Goal: Answer question/provide support: Share knowledge or assist other users

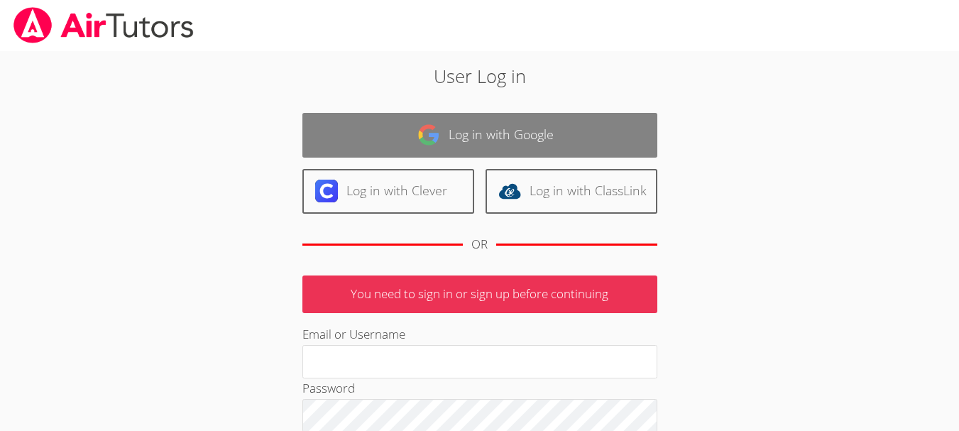
type input "[EMAIL_ADDRESS][DOMAIN_NAME]"
click at [473, 128] on link "Log in with Google" at bounding box center [479, 135] width 355 height 45
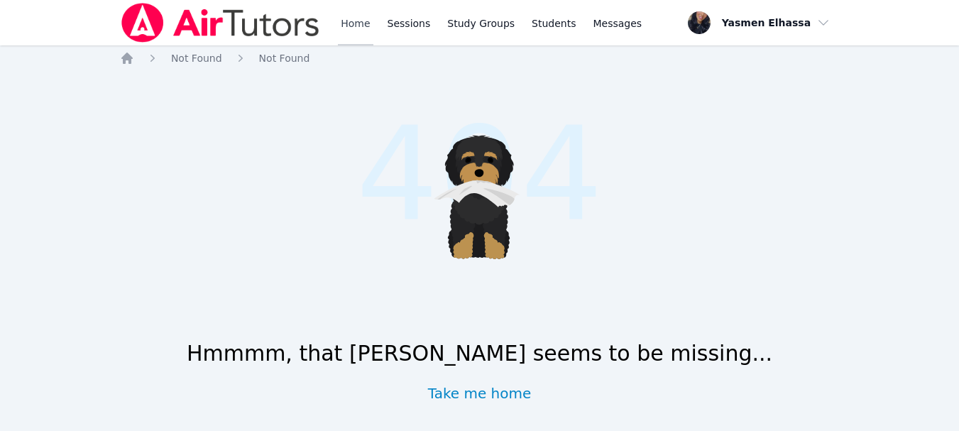
click at [365, 16] on link "Home" at bounding box center [355, 22] width 35 height 45
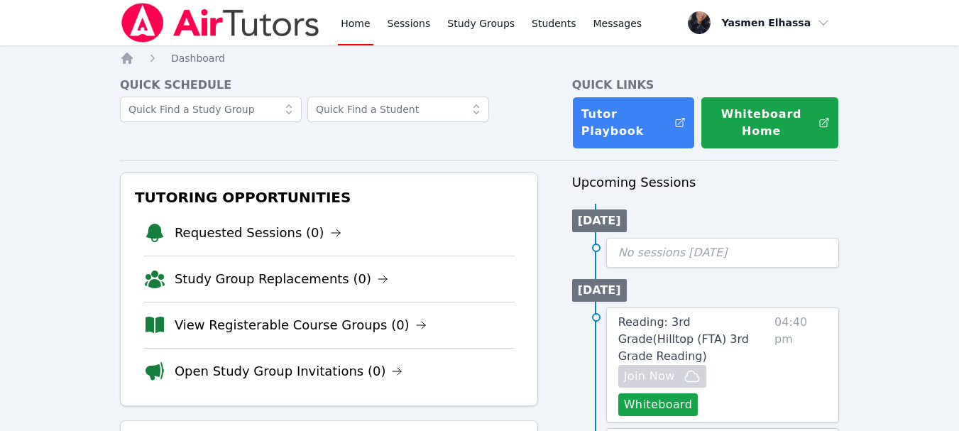
scroll to position [142, 0]
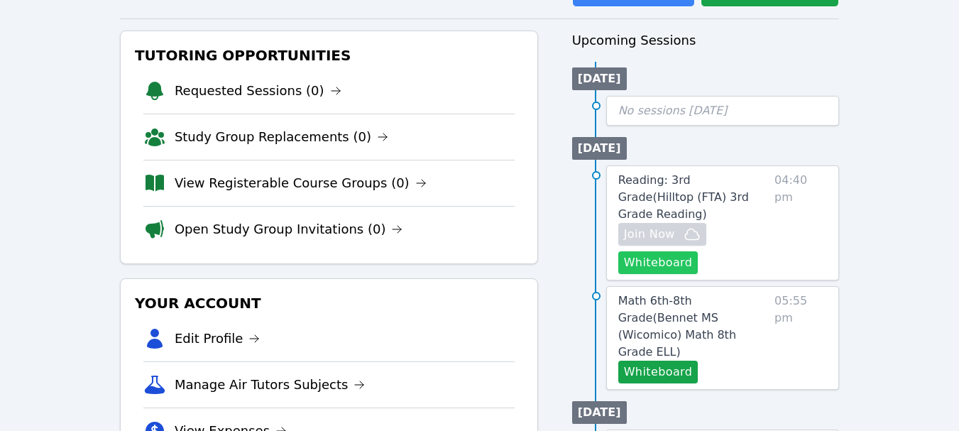
click at [669, 251] on button "Whiteboard" at bounding box center [658, 262] width 80 height 23
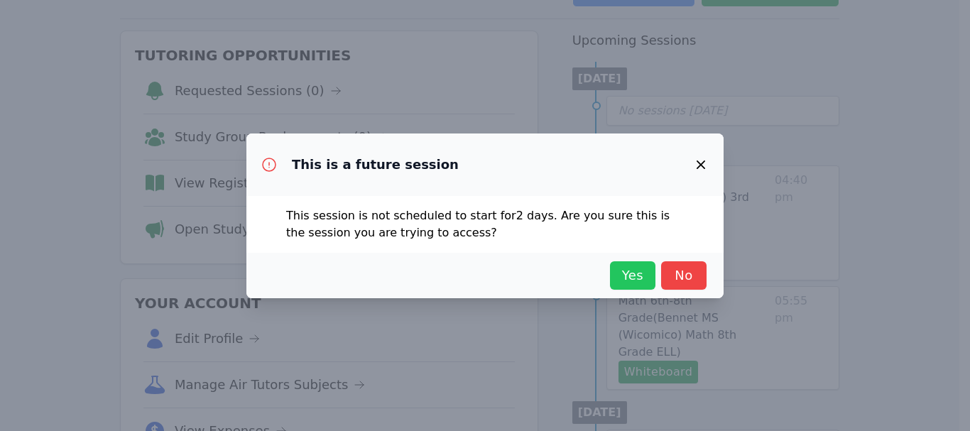
click at [625, 266] on span "Yes" at bounding box center [632, 276] width 31 height 20
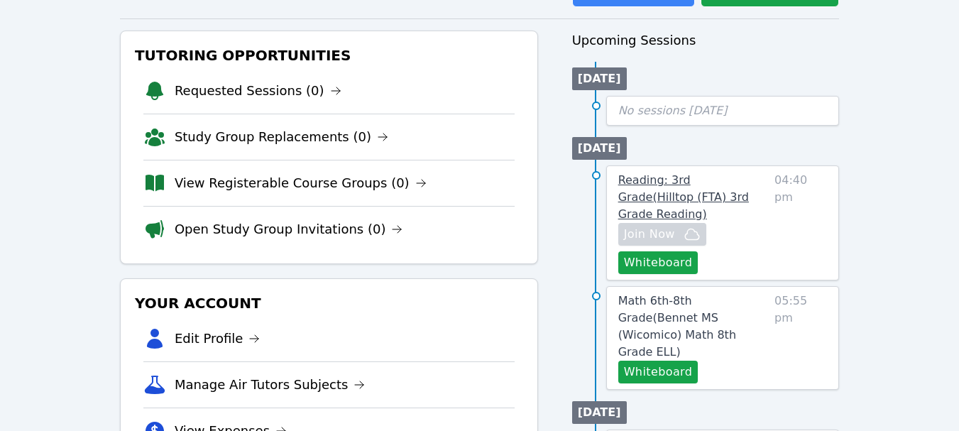
click at [703, 192] on span "Reading: 3rd Grade ( Hilltop (FTA) 3rd Grade Reading )" at bounding box center [683, 197] width 131 height 48
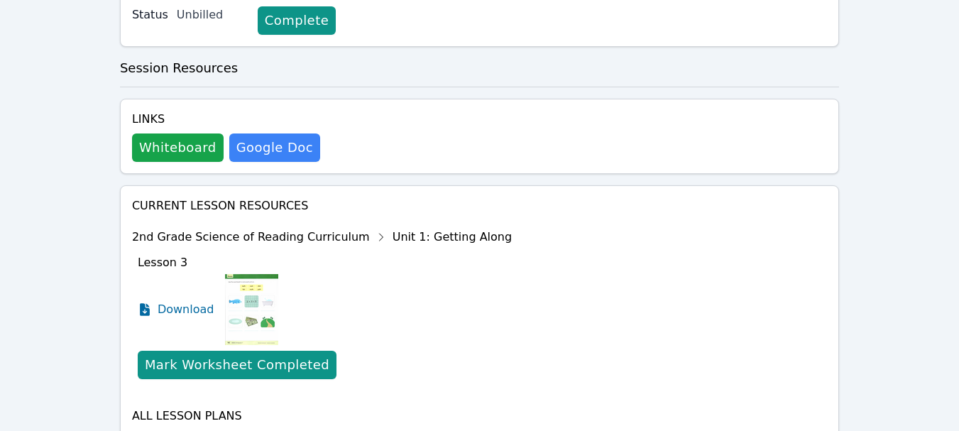
scroll to position [534, 0]
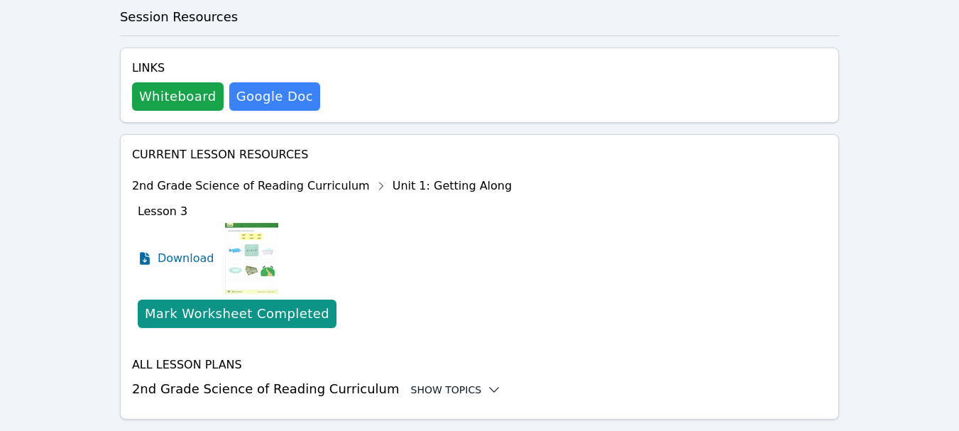
click at [416, 383] on div "Show Topics" at bounding box center [456, 390] width 91 height 14
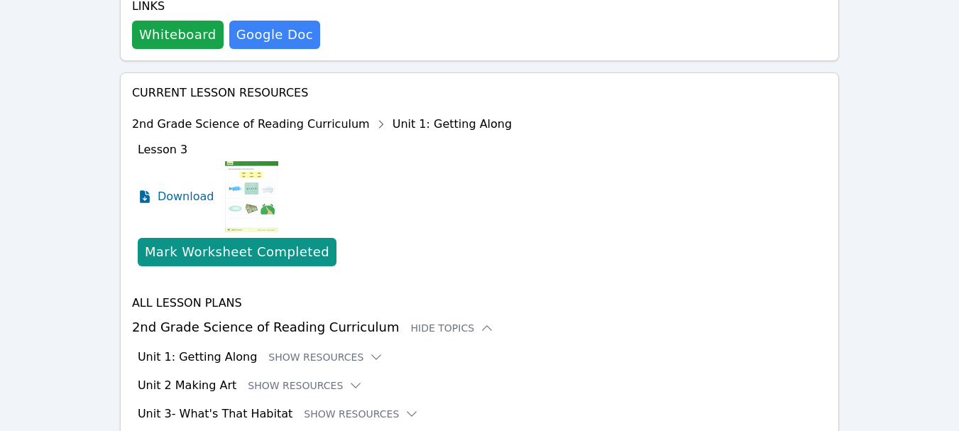
scroll to position [676, 0]
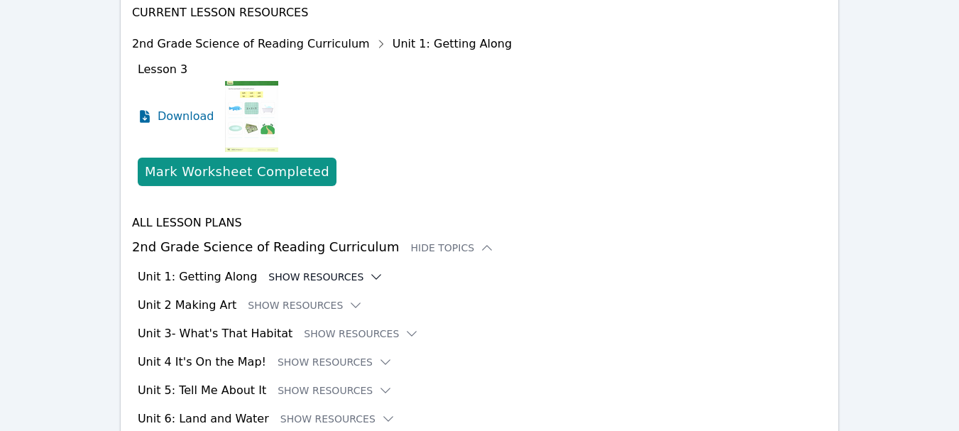
click at [332, 270] on button "Show Resources" at bounding box center [325, 277] width 115 height 14
